Goal: Information Seeking & Learning: Learn about a topic

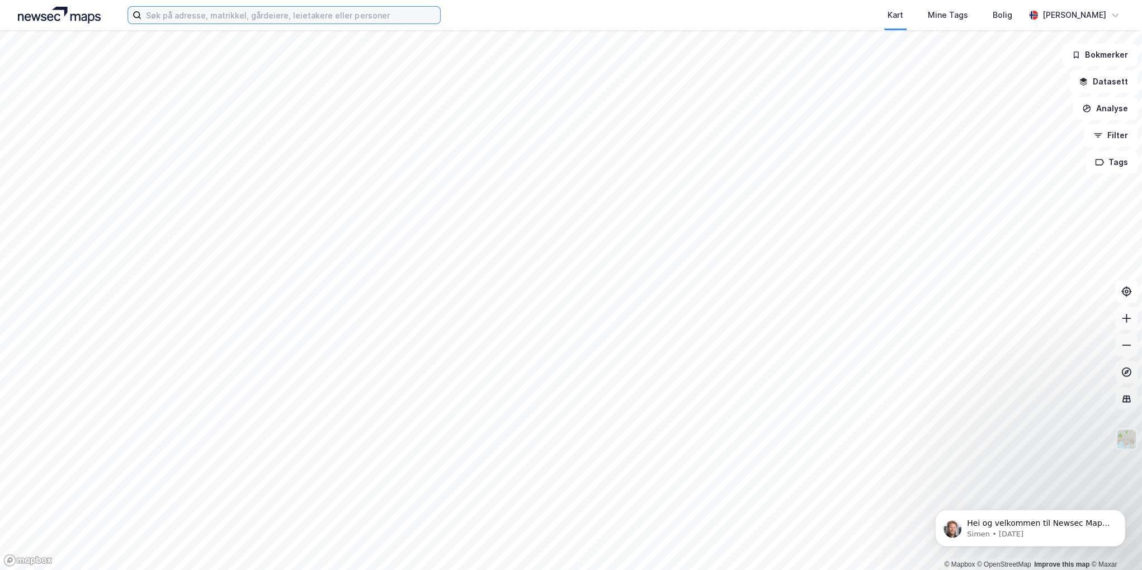
click at [173, 10] on input at bounding box center [290, 15] width 299 height 17
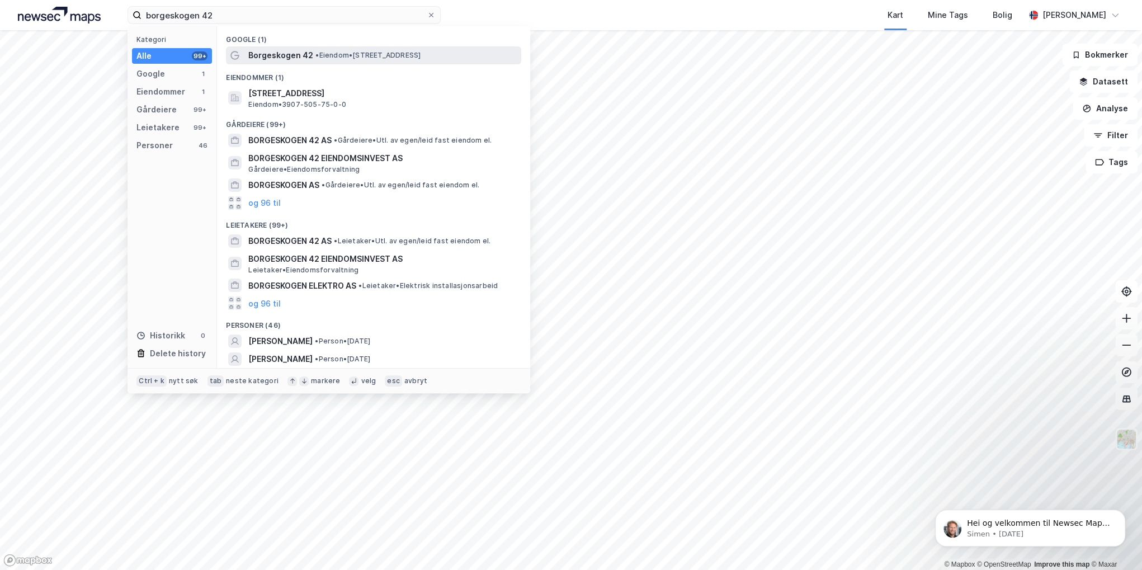
click at [381, 53] on span "• Eiendom • [STREET_ADDRESS]" at bounding box center [367, 55] width 105 height 9
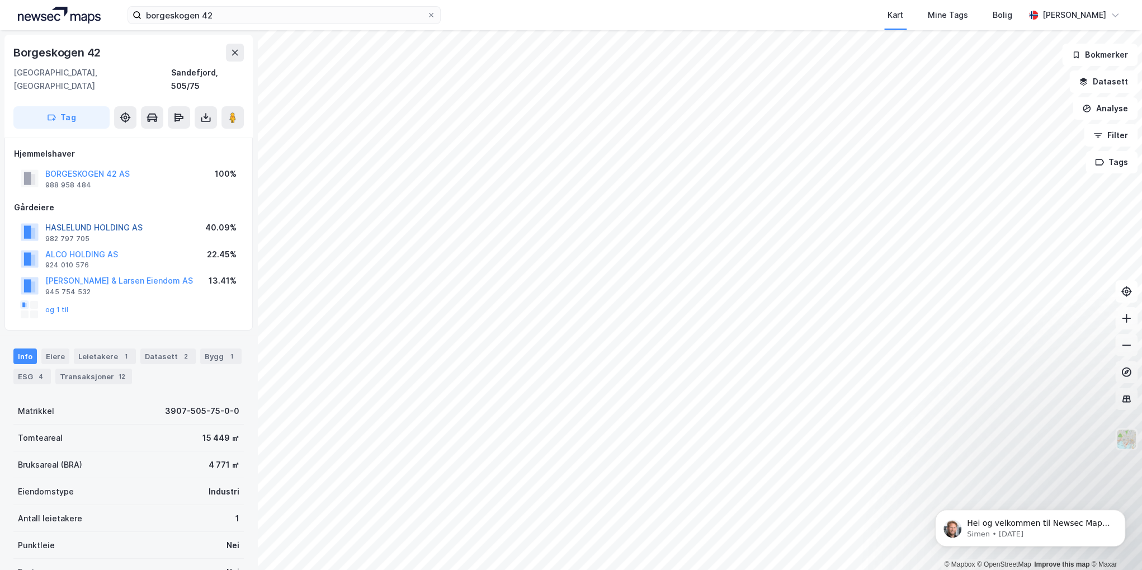
click at [0, 0] on button "HASLELUND HOLDING AS" at bounding box center [0, 0] width 0 height 0
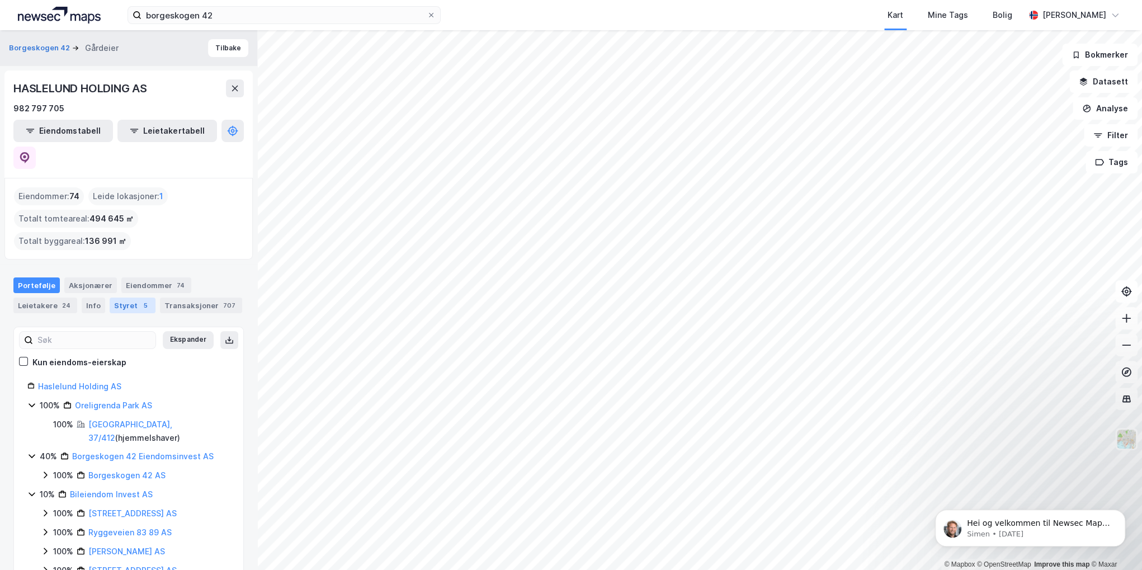
click at [111, 297] on div "Styret 5" at bounding box center [133, 305] width 46 height 16
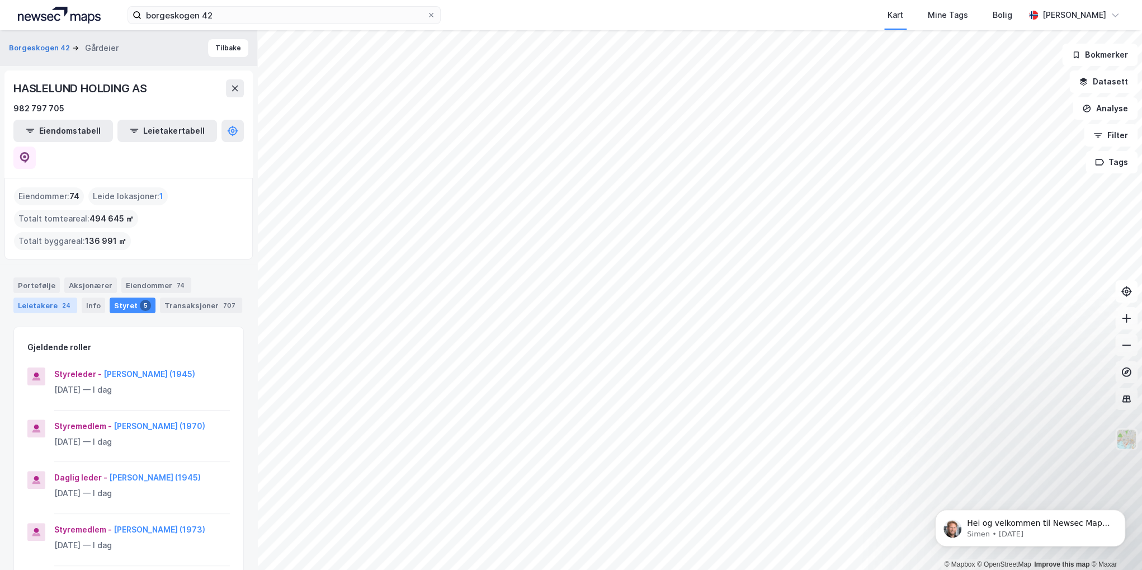
click at [40, 297] on div "Leietakere 24" at bounding box center [45, 305] width 64 height 16
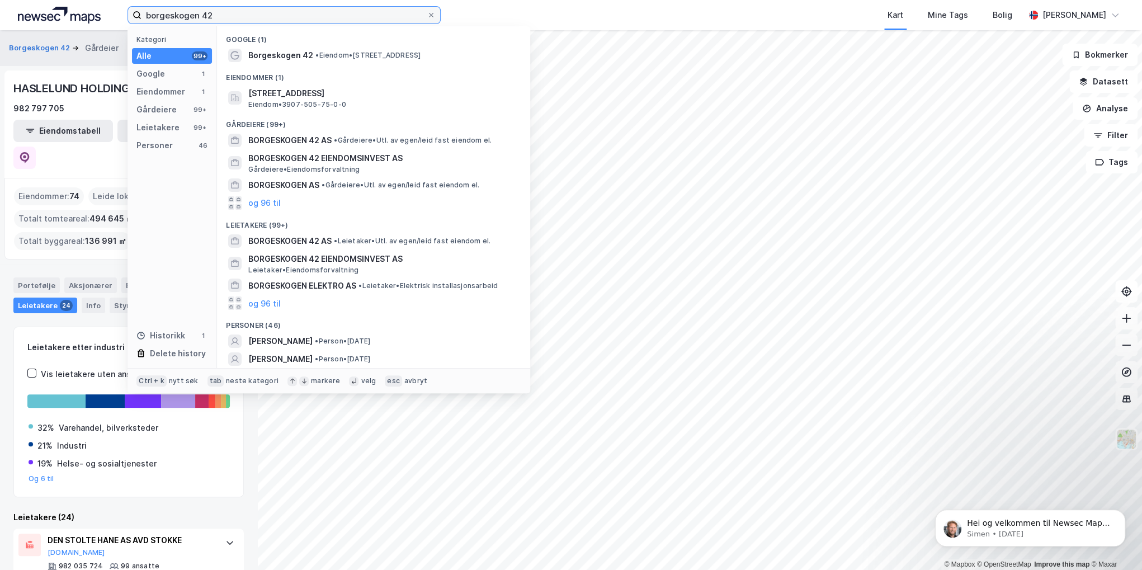
drag, startPoint x: 219, startPoint y: 13, endPoint x: 16, endPoint y: 21, distance: 203.1
click at [12, 22] on div "borgeskogen 42 Kategori Alle 99+ Google 1 Eiendommer 1 Gårdeiere 99+ Leietakere…" at bounding box center [571, 15] width 1142 height 30
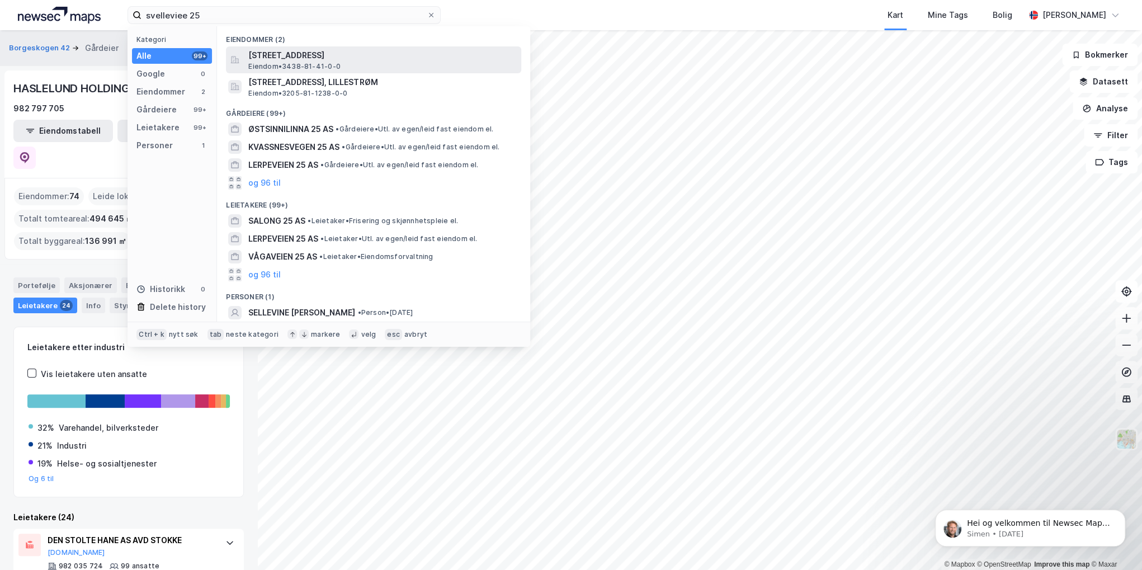
click at [277, 59] on span "[STREET_ADDRESS]" at bounding box center [382, 55] width 268 height 13
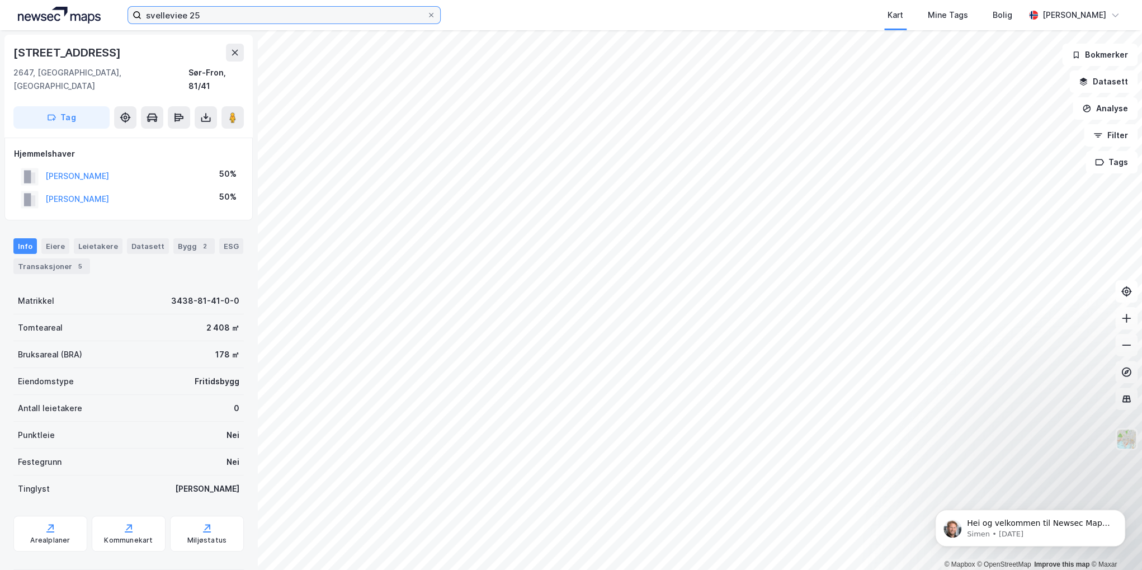
click at [172, 12] on input "svelleviee 25" at bounding box center [283, 15] width 285 height 17
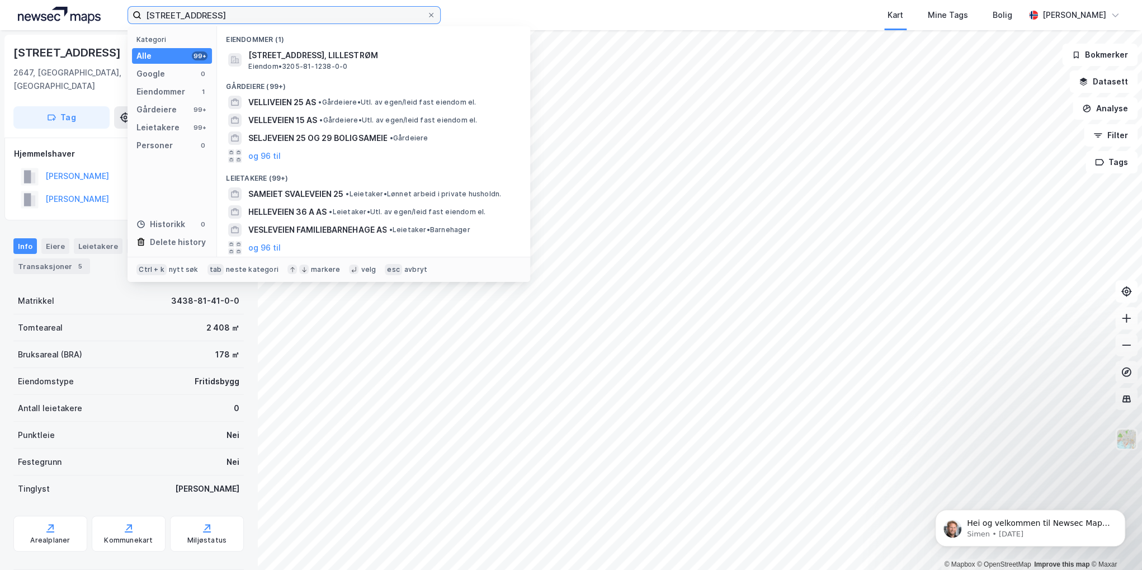
click at [256, 17] on input "[STREET_ADDRESS]" at bounding box center [283, 15] width 285 height 17
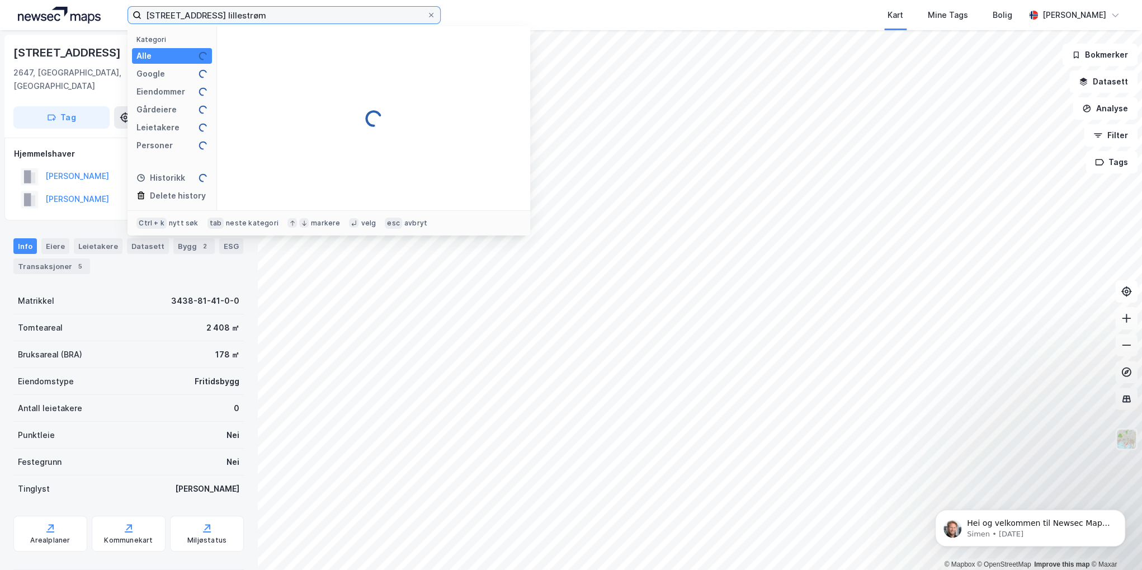
click at [239, 14] on input "[STREET_ADDRESS] lillestrøm" at bounding box center [283, 15] width 285 height 17
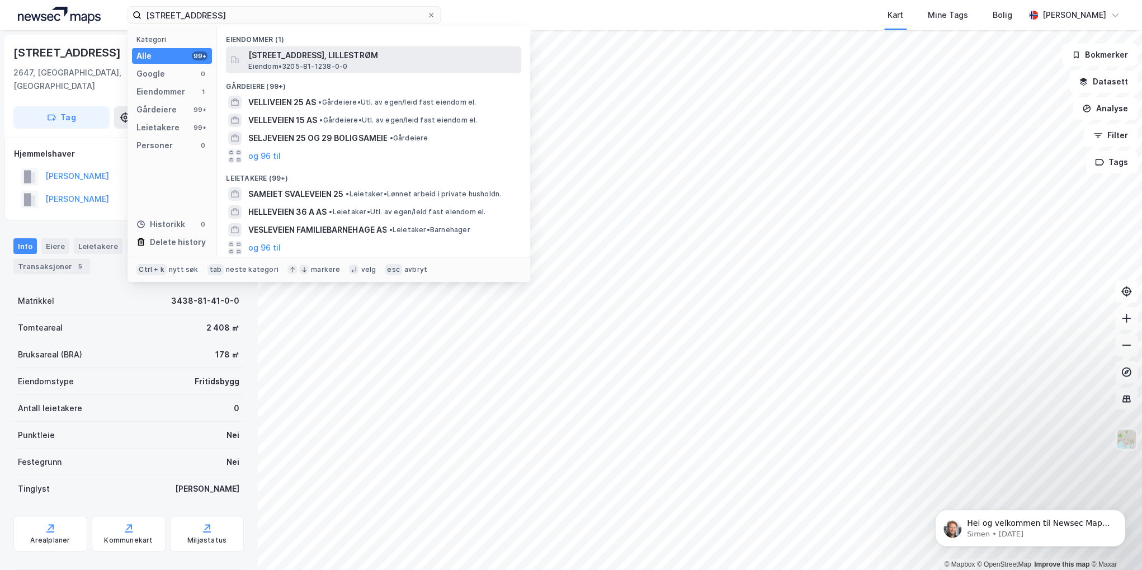
click at [284, 63] on span "Eiendom • 3205-81-1238-0-0" at bounding box center [297, 66] width 99 height 9
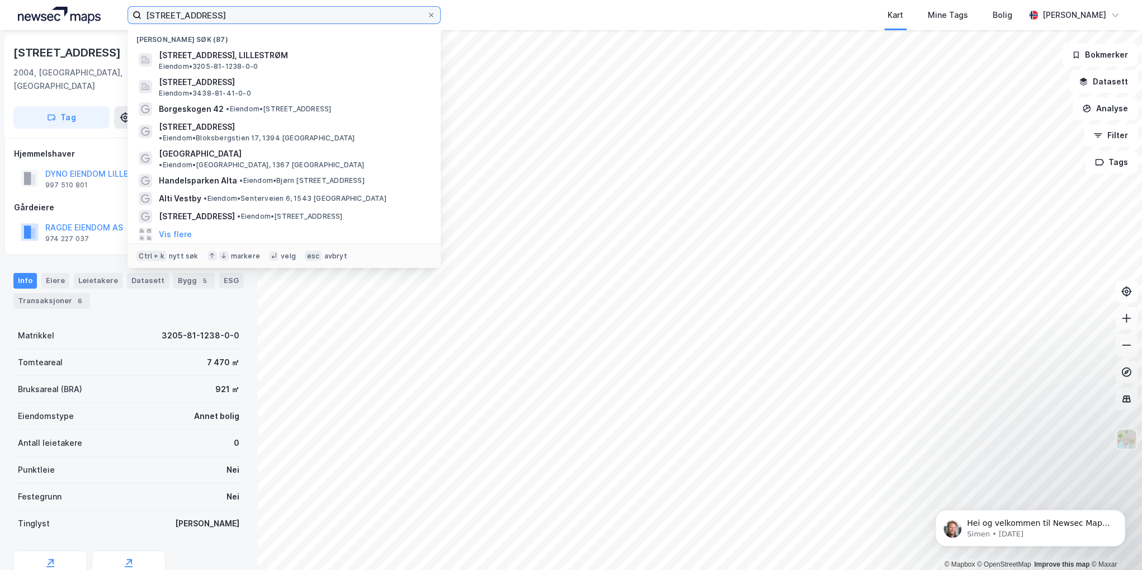
drag, startPoint x: 221, startPoint y: 10, endPoint x: 9, endPoint y: 15, distance: 211.9
click at [3, 18] on div "svelleveien 25 Nylige søk (87) [STREET_ADDRESS], 2004, LILLESTRØM, LILLESTRØM E…" at bounding box center [571, 15] width 1142 height 30
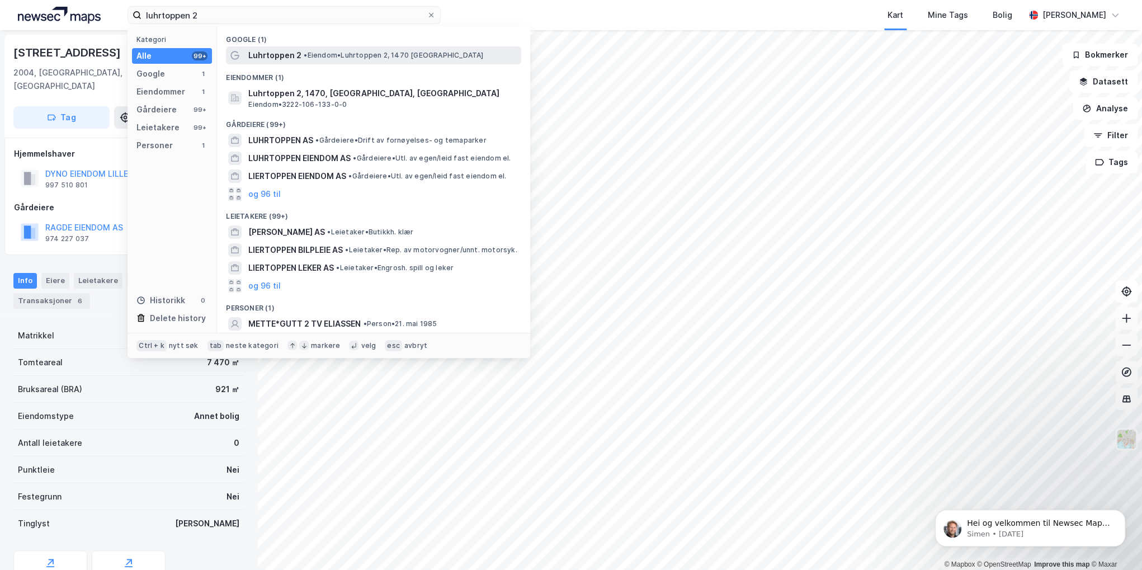
click at [268, 57] on span "Luhrtoppen 2" at bounding box center [274, 55] width 53 height 13
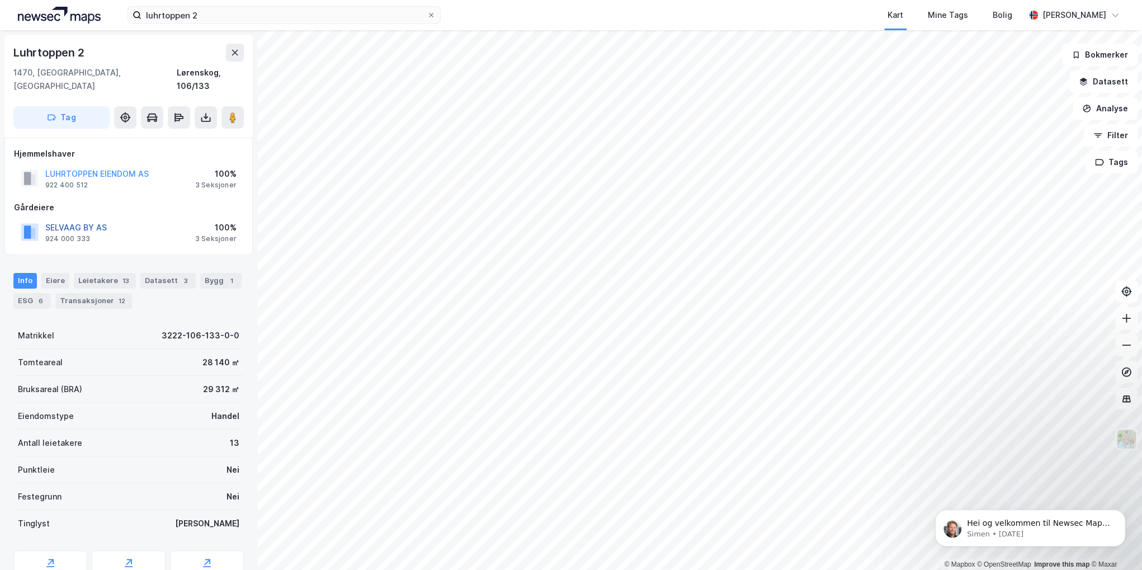
click at [0, 0] on button "SELVAAG BY AS" at bounding box center [0, 0] width 0 height 0
click at [0, 0] on button "LUHRTOPPEN EIENDOM AS" at bounding box center [0, 0] width 0 height 0
click at [509, 0] on div "luhrtoppen 2 Kart Mine Tags Bolig [PERSON_NAME] © Mapbox © OpenStreetMap Improv…" at bounding box center [571, 285] width 1142 height 570
click at [106, 273] on div "Leietakere 13" at bounding box center [105, 281] width 62 height 16
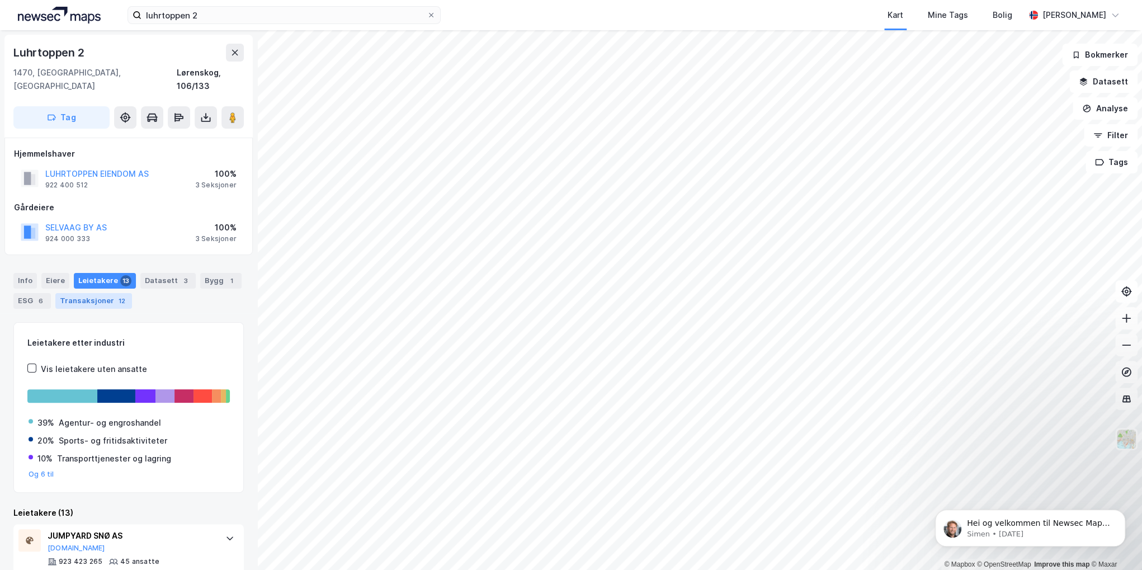
click at [101, 293] on div "Transaksjoner 12" at bounding box center [93, 301] width 77 height 16
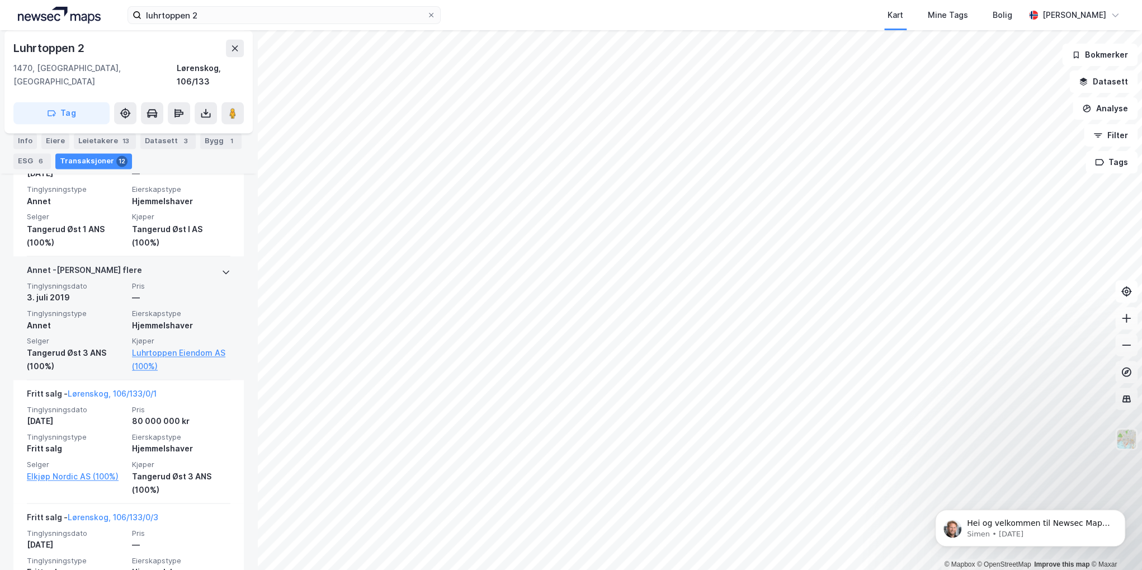
scroll to position [1062, 0]
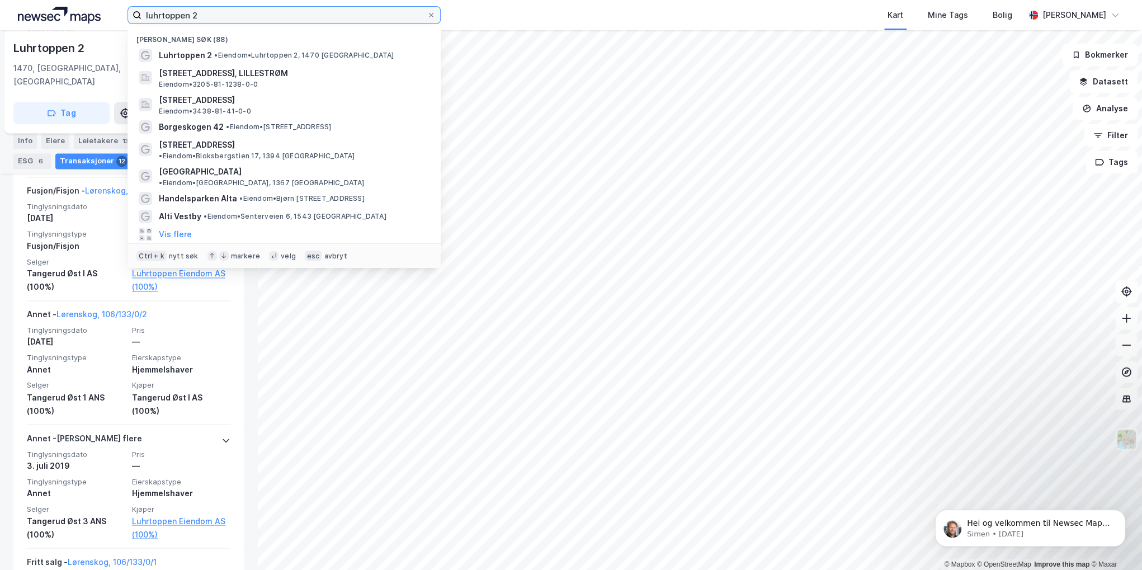
drag, startPoint x: 137, startPoint y: 14, endPoint x: 65, endPoint y: 16, distance: 72.2
click at [65, 16] on div "luhrtoppen 2 Nylige søk (88) Luhrtoppen 2 • Eiendom • Luhrtoppen 2, 1470 Lørens…" at bounding box center [571, 15] width 1142 height 30
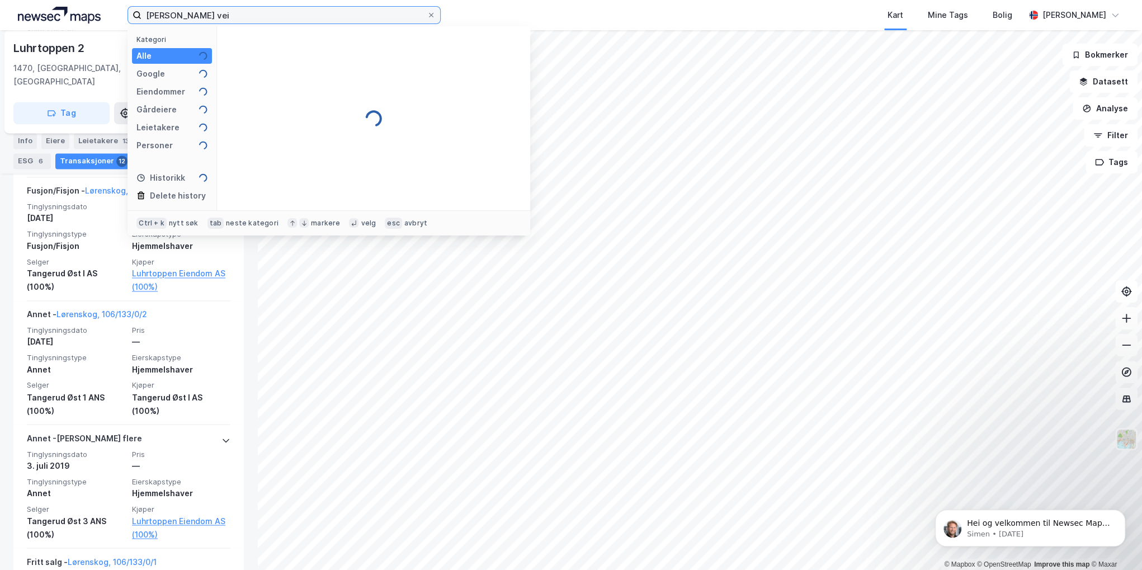
type input "[PERSON_NAME] vei"
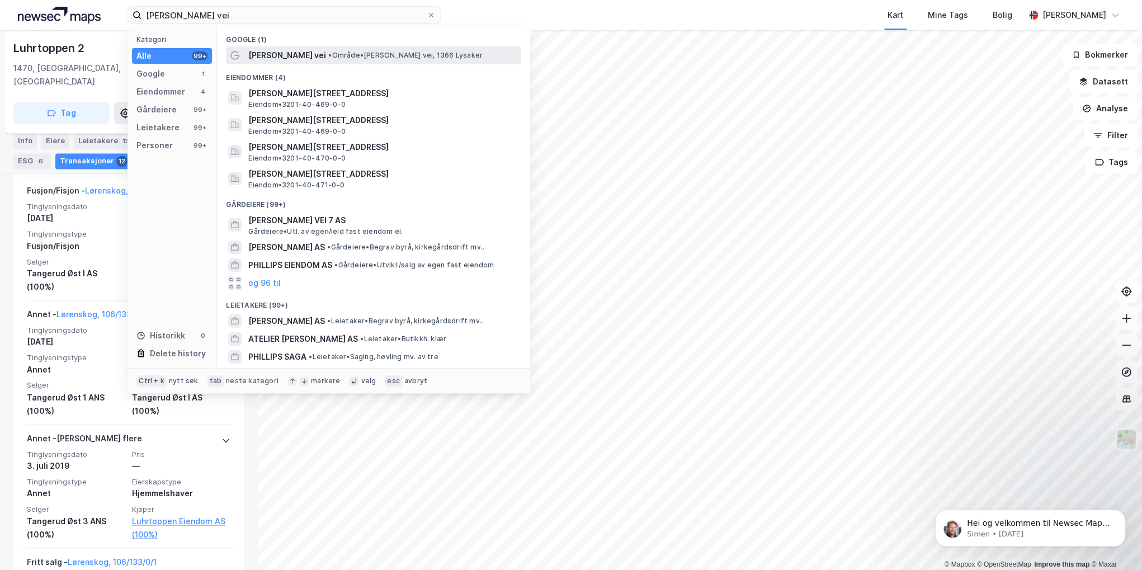
click at [329, 54] on span "•" at bounding box center [329, 55] width 3 height 8
